Goal: Find specific page/section: Find specific page/section

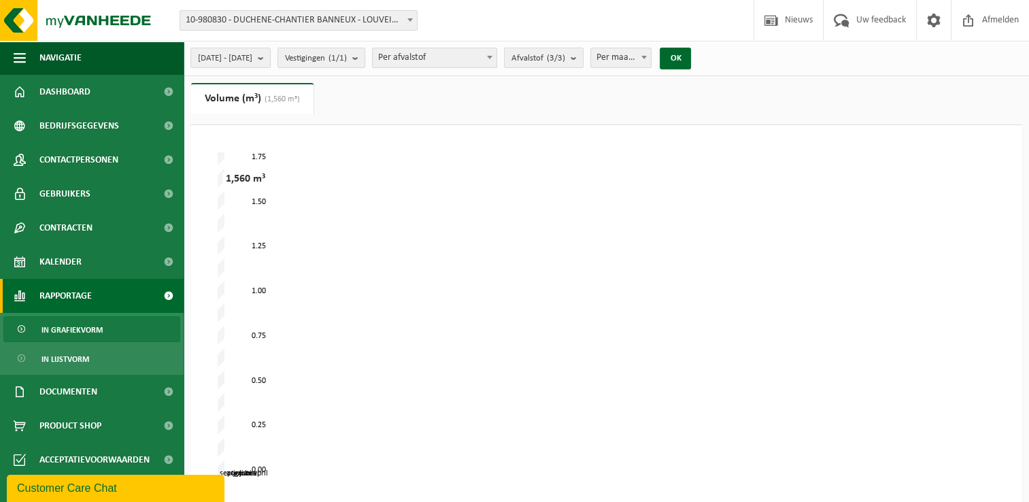
click at [486, 56] on span "Per afvalstof" at bounding box center [435, 57] width 124 height 19
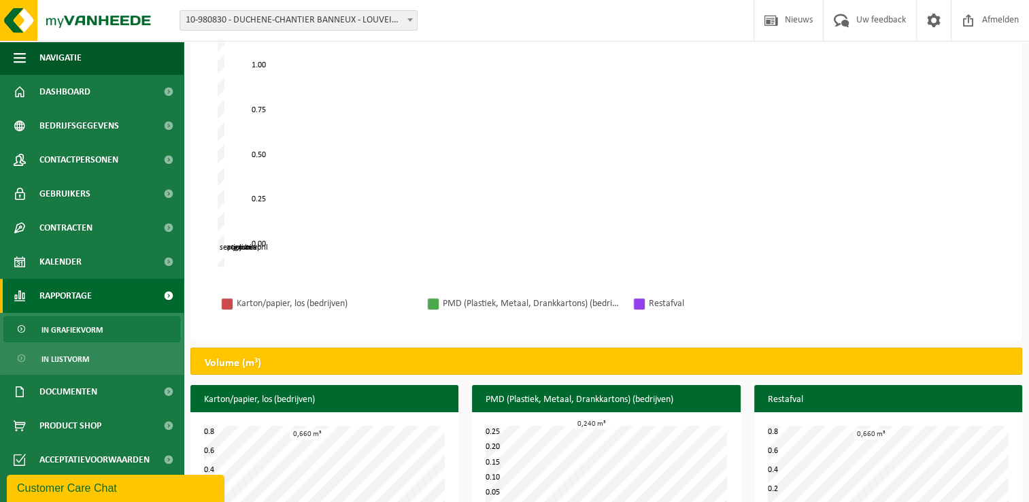
scroll to position [203, 0]
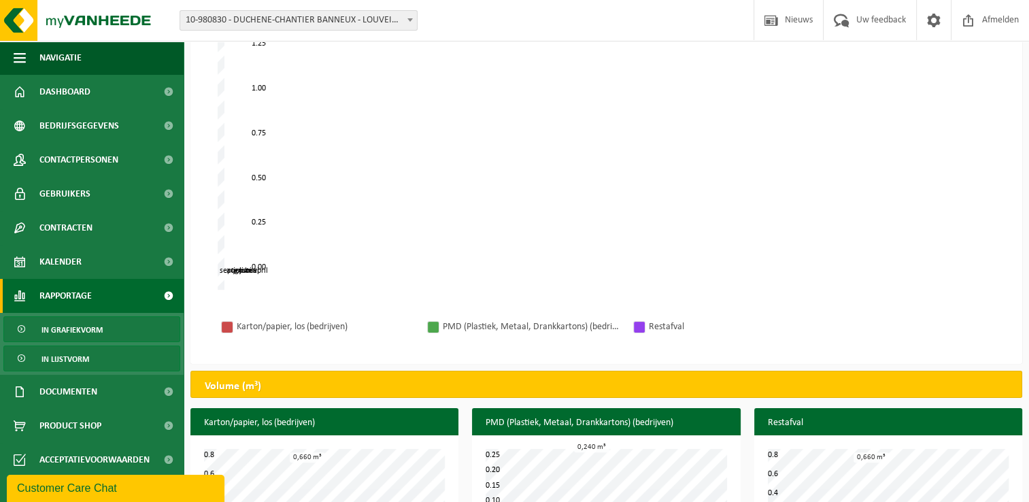
click at [78, 366] on span "In lijstvorm" at bounding box center [65, 359] width 48 height 26
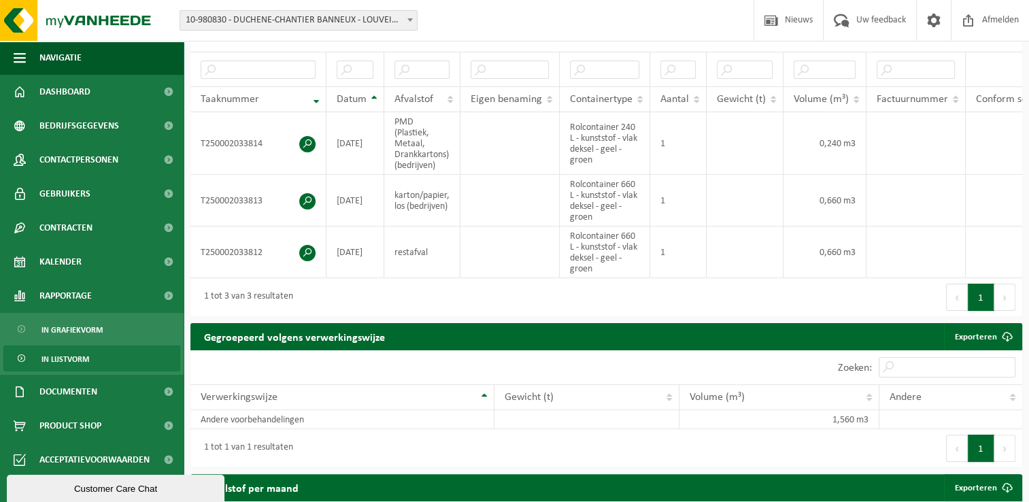
scroll to position [204, 0]
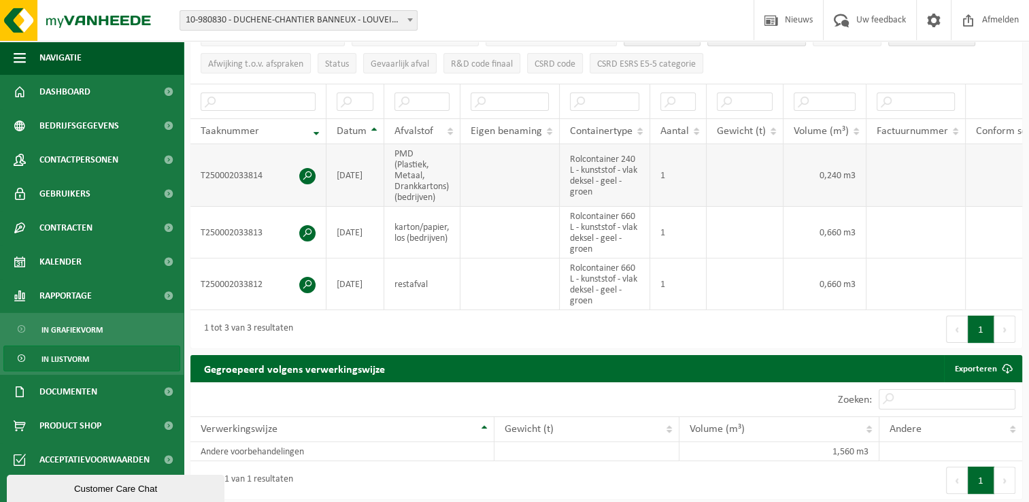
drag, startPoint x: 768, startPoint y: 158, endPoint x: 751, endPoint y: 170, distance: 21.0
click at [751, 170] on td at bounding box center [745, 175] width 77 height 63
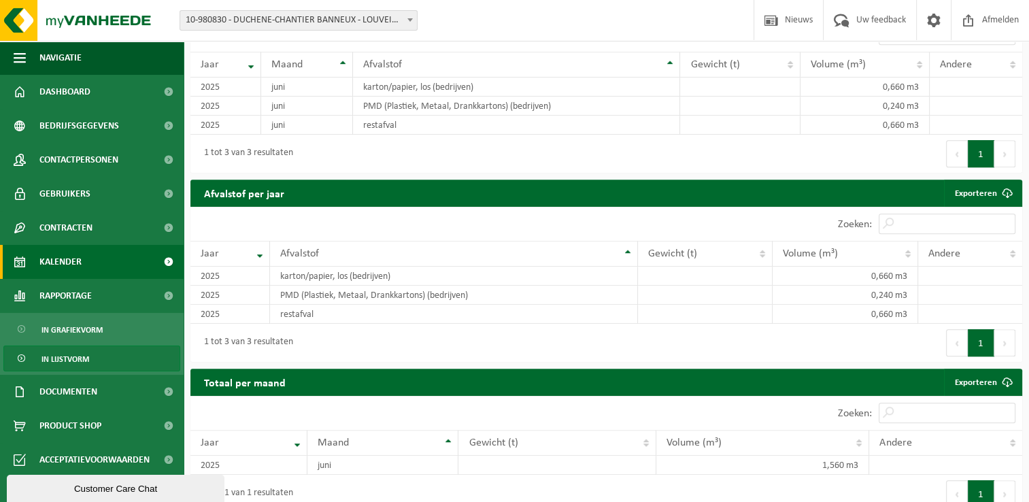
scroll to position [740, 0]
